Goal: Navigation & Orientation: Find specific page/section

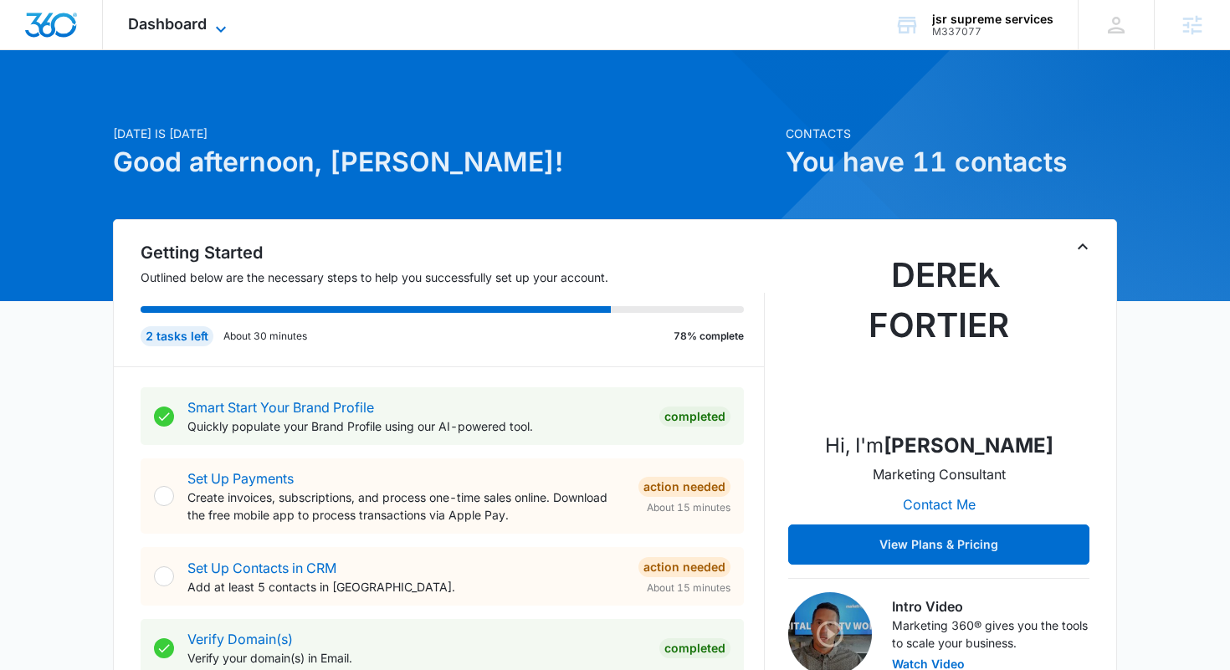
click at [173, 30] on span "Dashboard" at bounding box center [167, 24] width 79 height 18
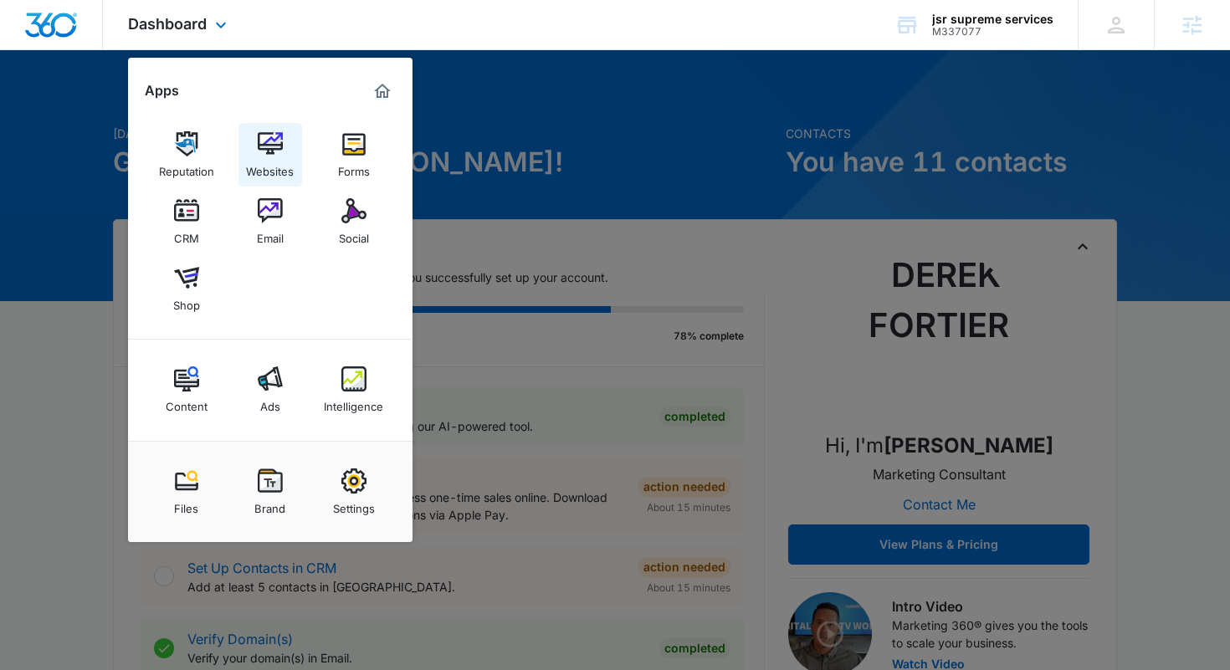
click at [274, 144] on img at bounding box center [270, 143] width 25 height 25
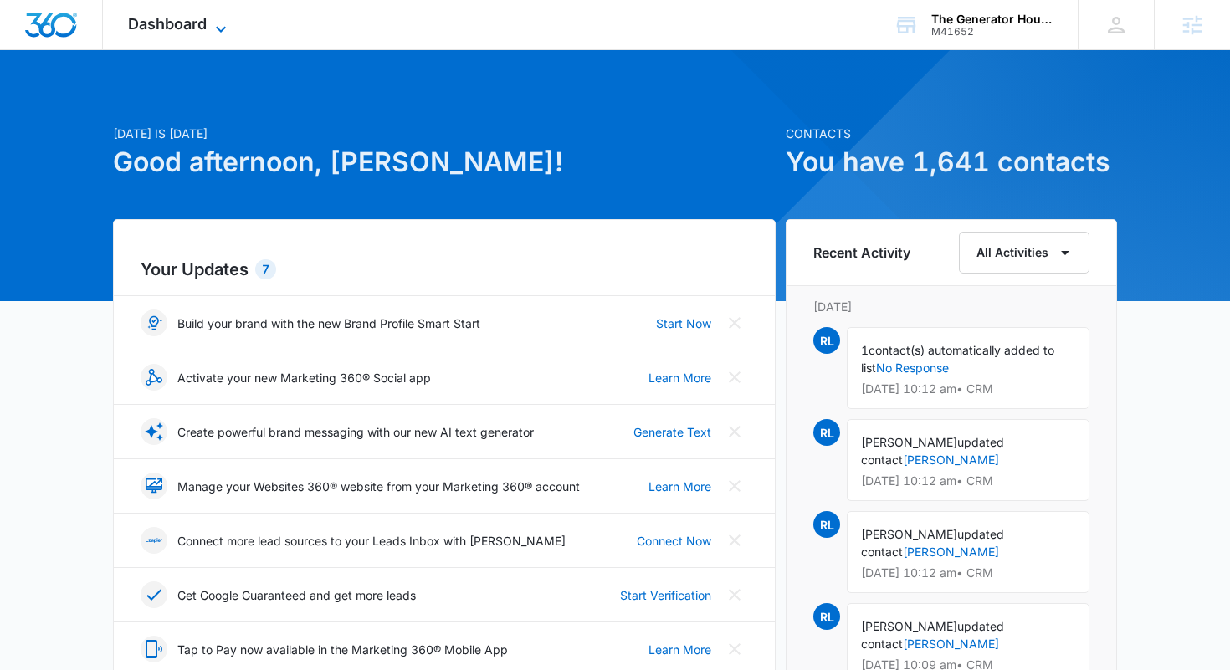
click at [170, 30] on span "Dashboard" at bounding box center [167, 24] width 79 height 18
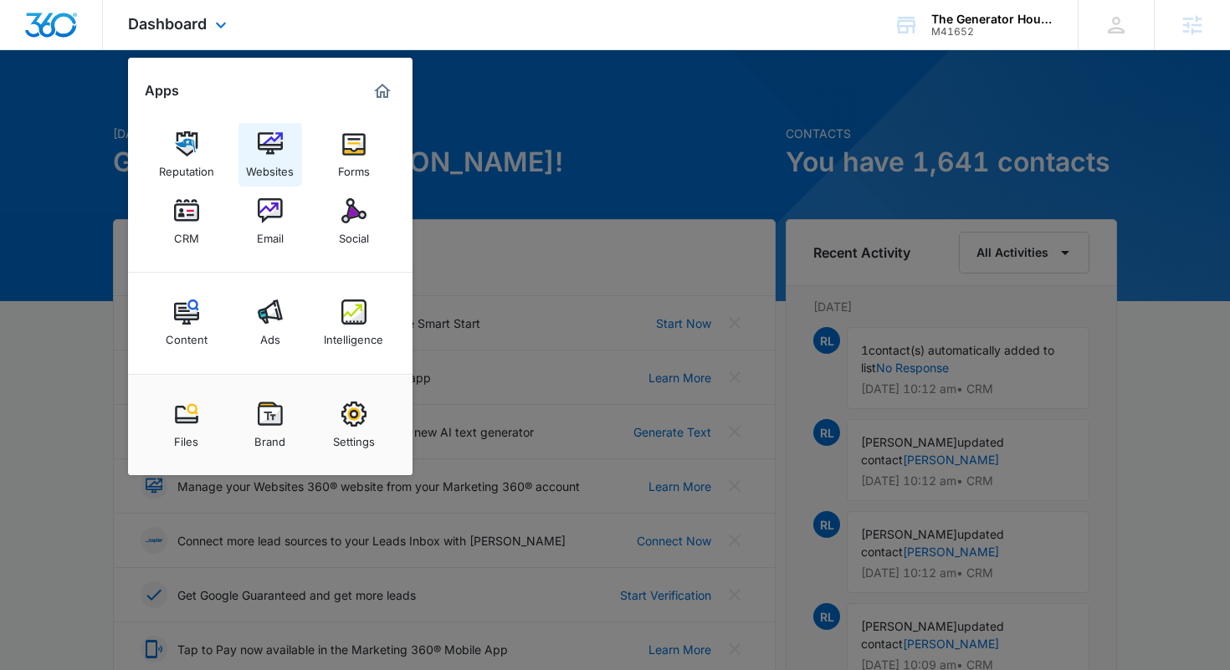
click at [272, 135] on img at bounding box center [270, 143] width 25 height 25
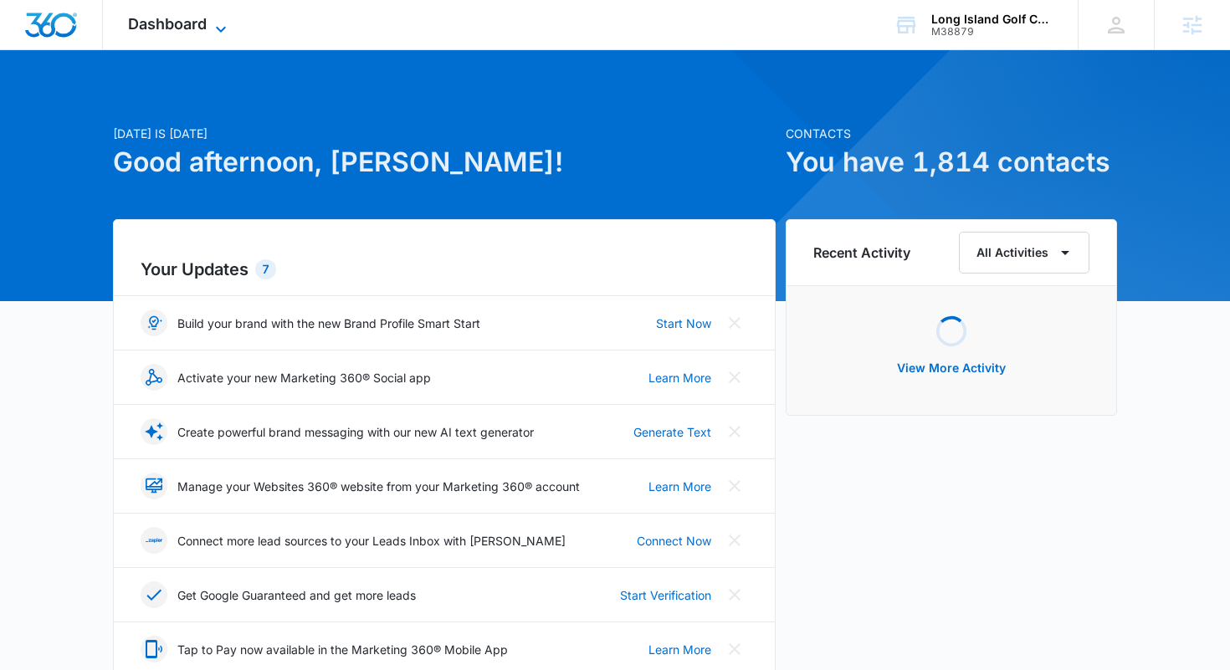
click at [201, 19] on span "Dashboard" at bounding box center [167, 24] width 79 height 18
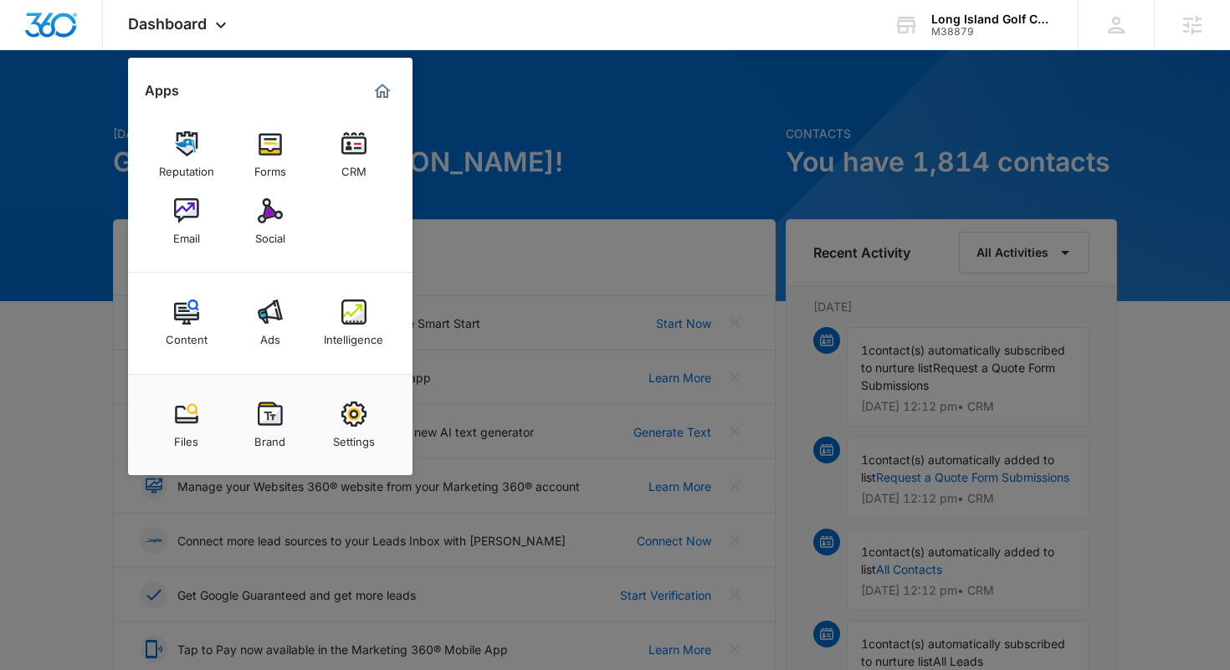
click at [559, 128] on div at bounding box center [615, 335] width 1230 height 670
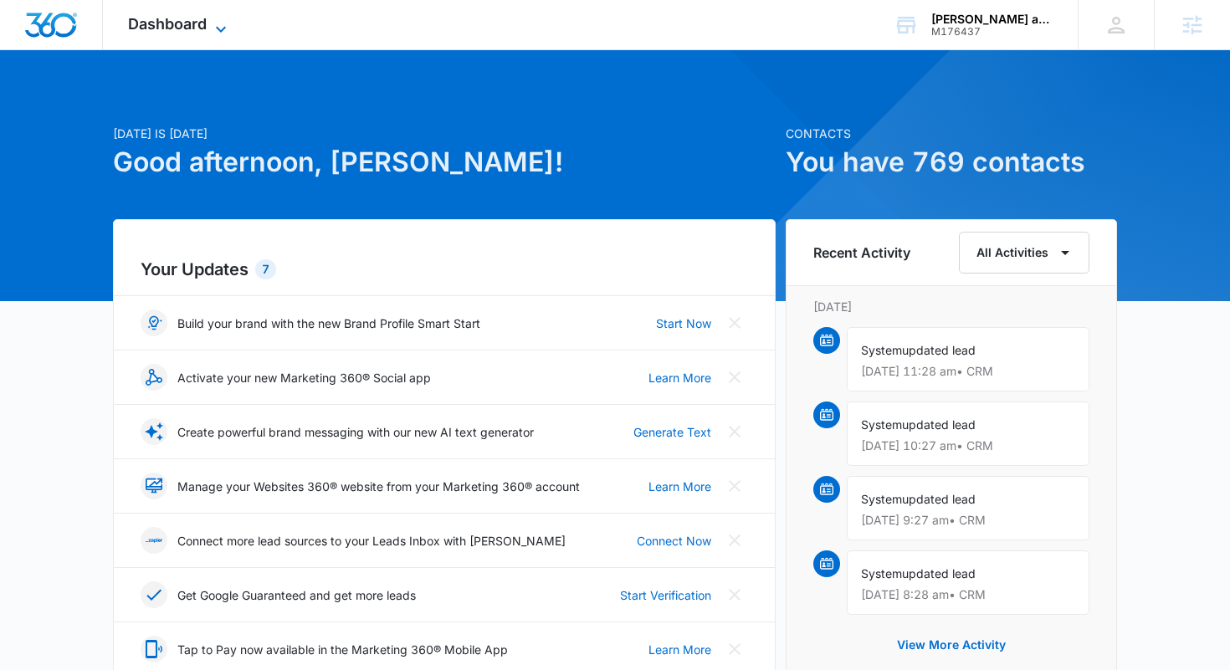
click at [200, 23] on span "Dashboard" at bounding box center [167, 24] width 79 height 18
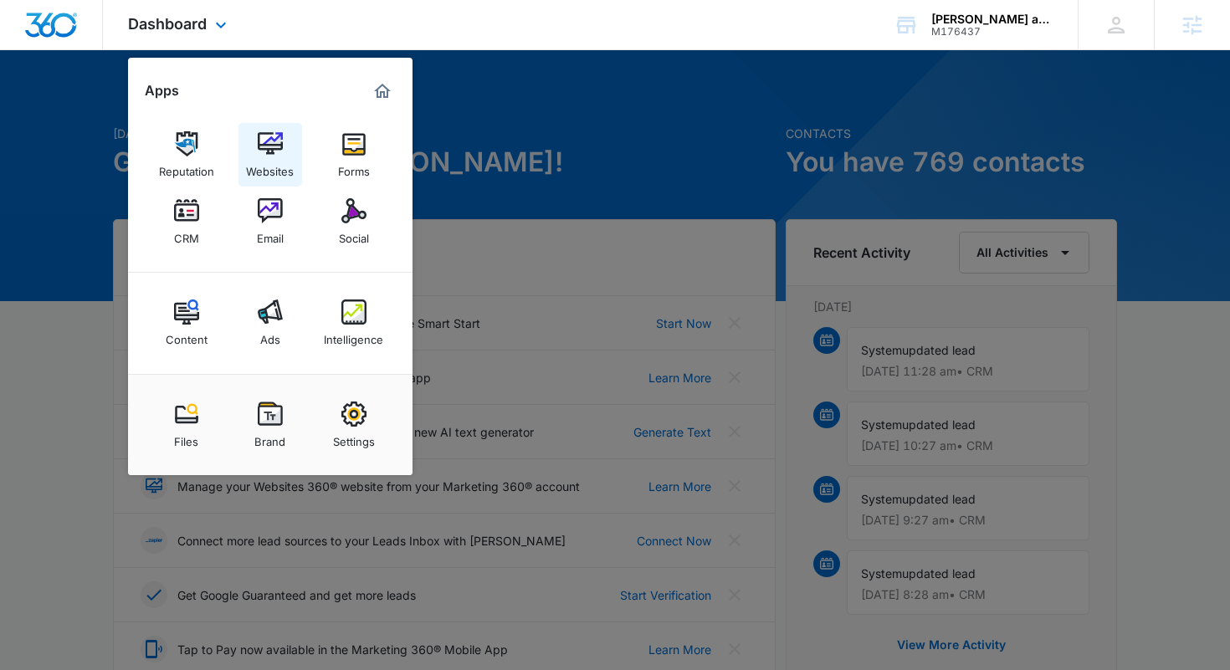
click at [281, 152] on img at bounding box center [270, 143] width 25 height 25
